Goal: Find specific page/section: Find specific page/section

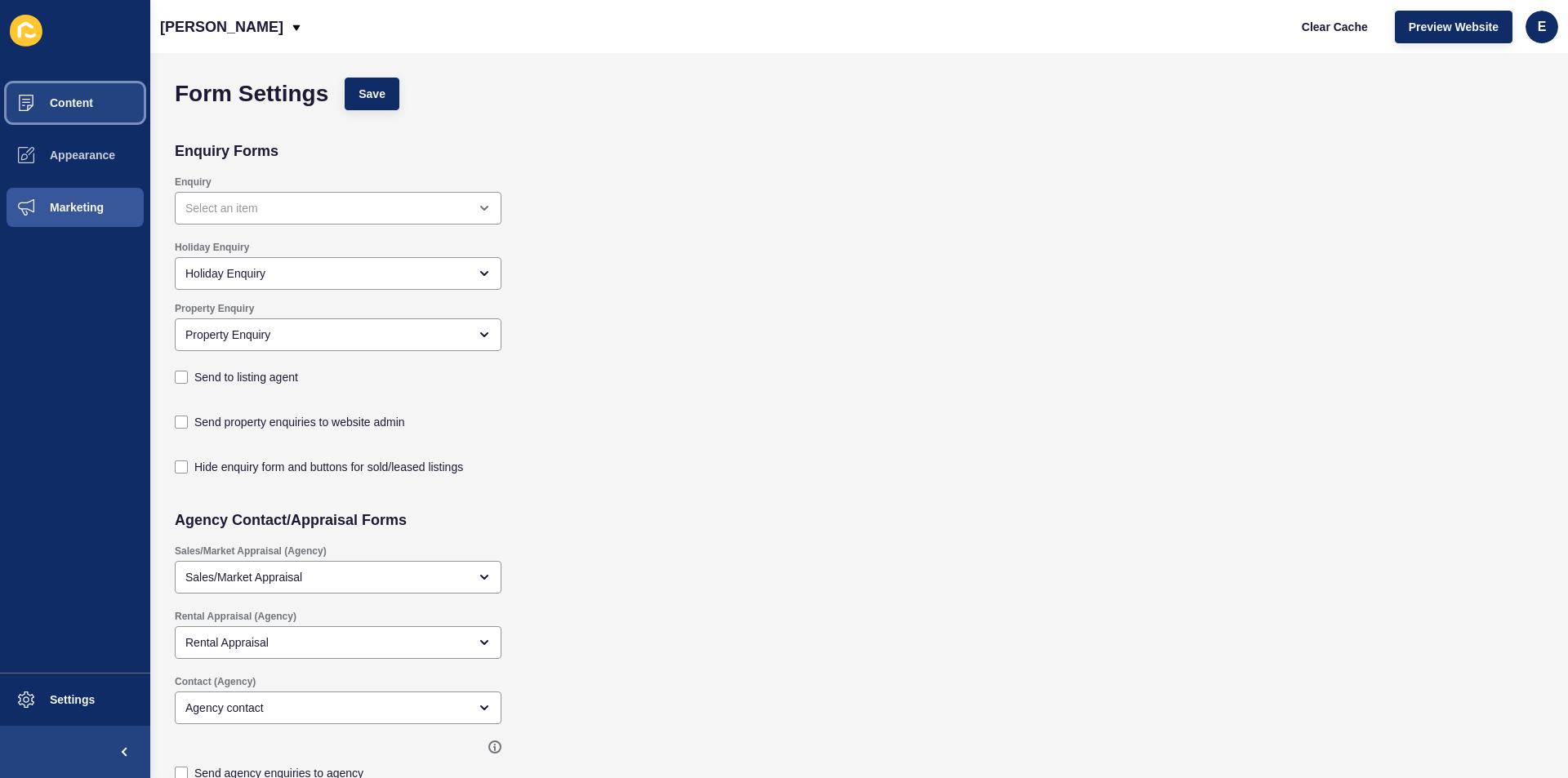
click at [86, 101] on span "Content" at bounding box center [45, 103] width 96 height 13
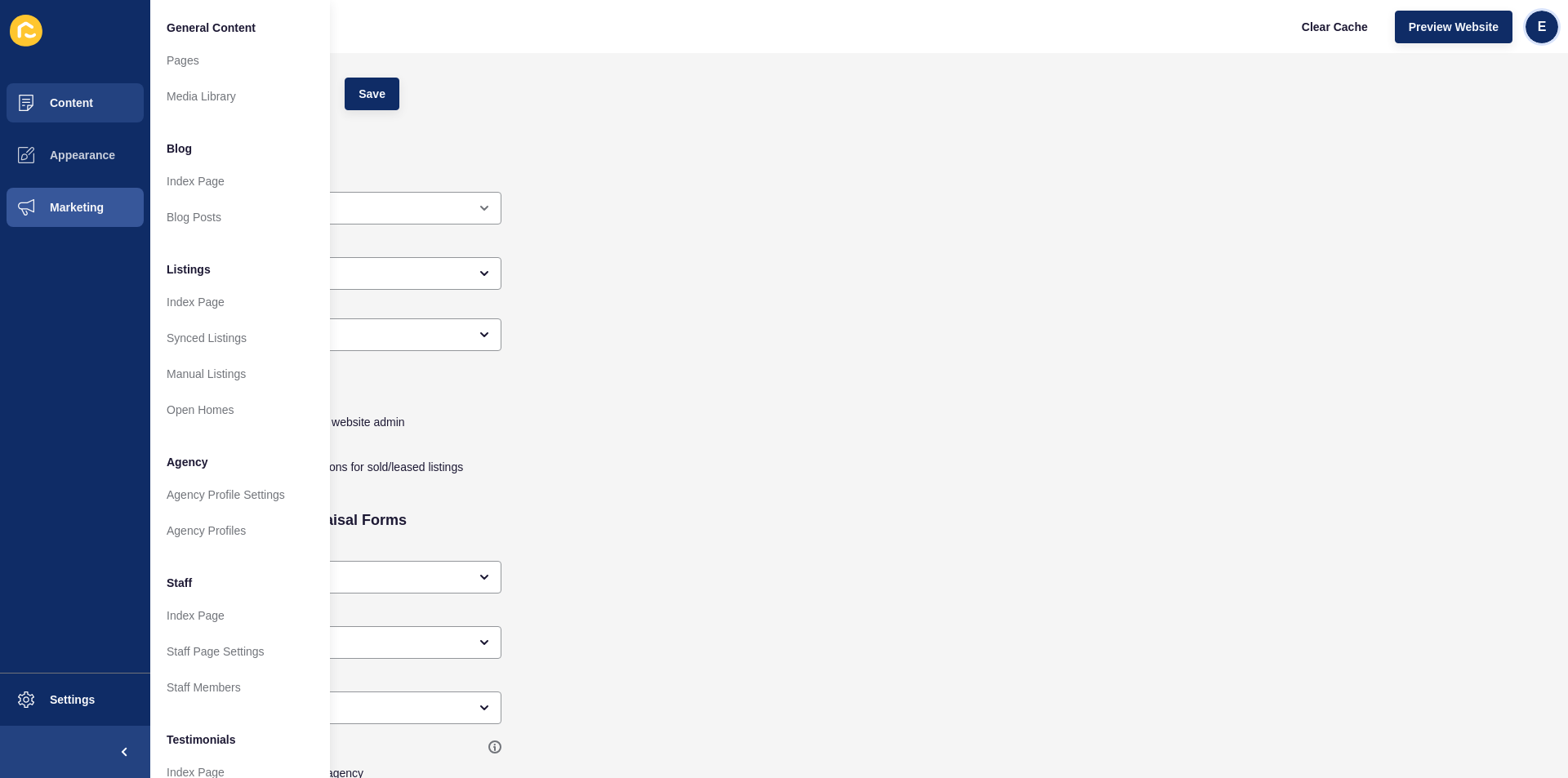
click at [1546, 25] on span "e" at bounding box center [1542, 27] width 9 height 17
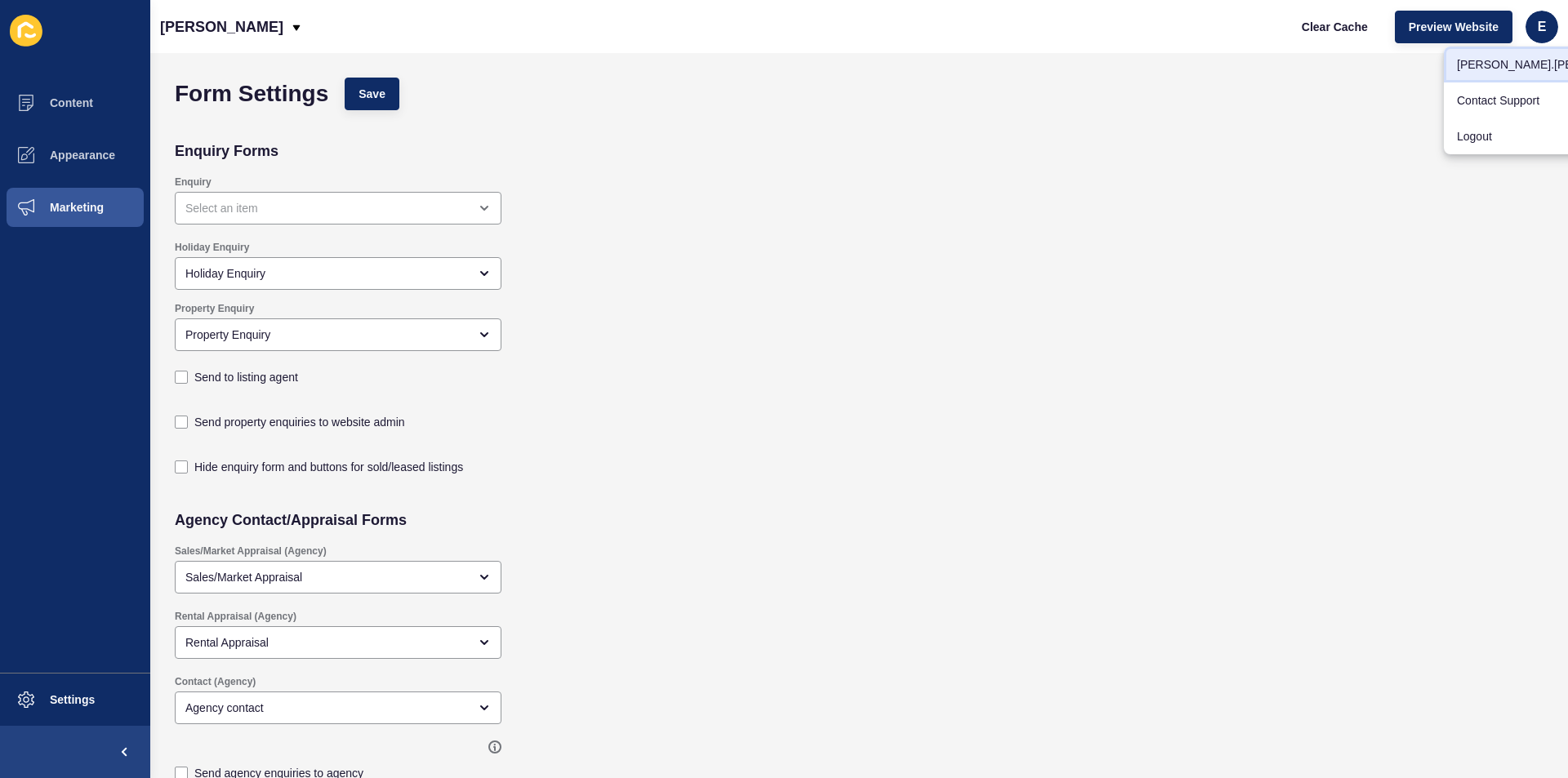
click at [1508, 57] on link "edward.thomas" at bounding box center [1552, 64] width 217 height 36
click at [71, 210] on span "Marketing" at bounding box center [51, 208] width 106 height 13
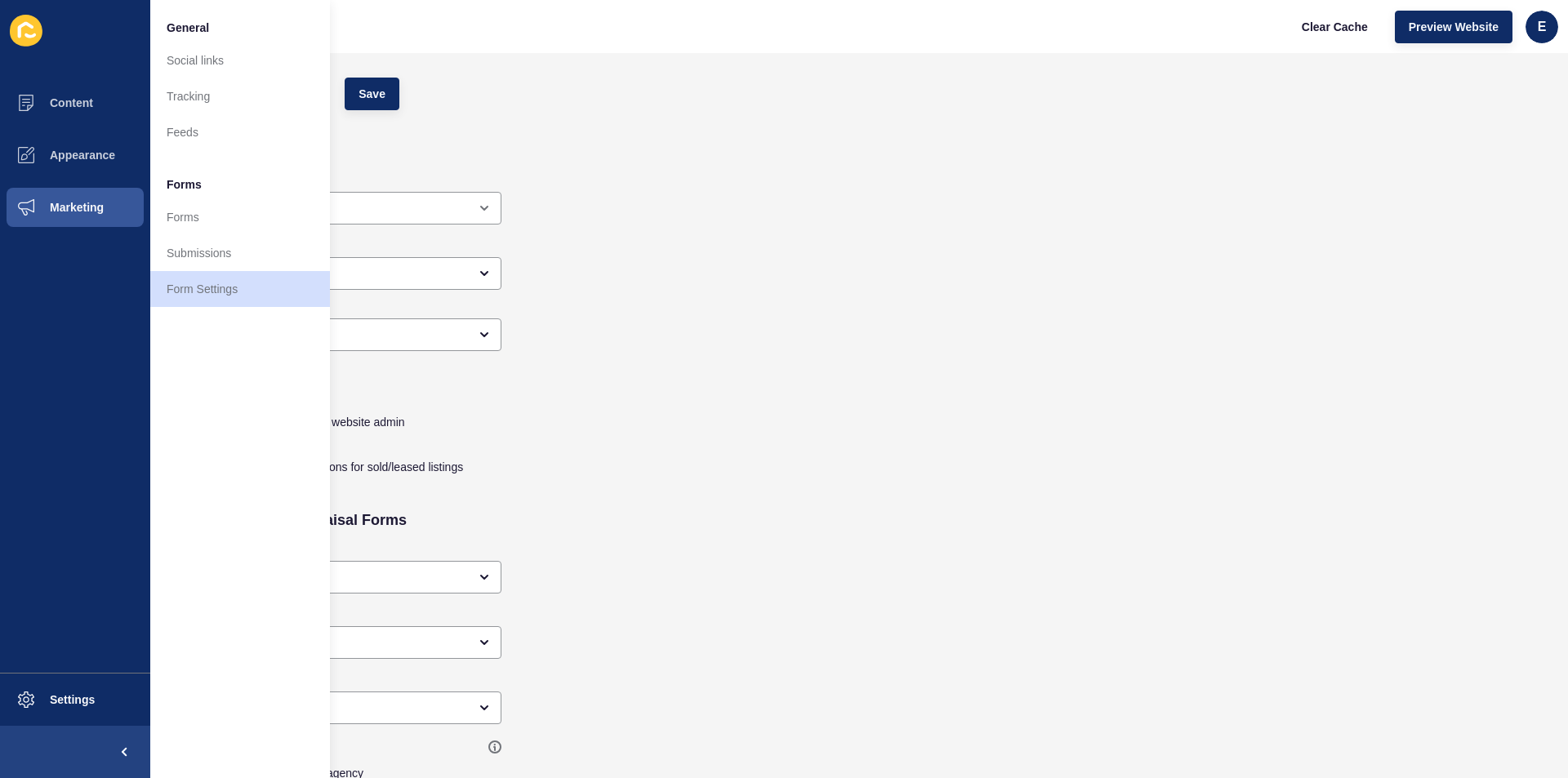
click at [30, 27] on icon at bounding box center [26, 31] width 16 height 17
